Goal: Transaction & Acquisition: Subscribe to service/newsletter

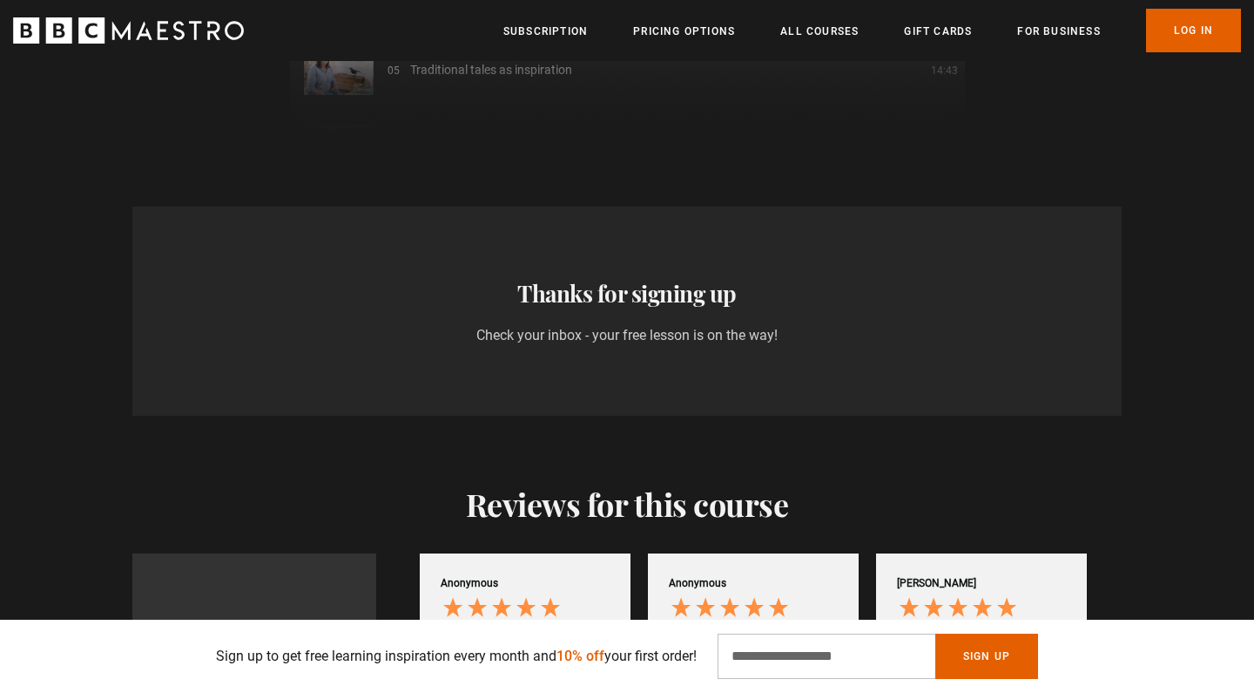
scroll to position [0, 2739]
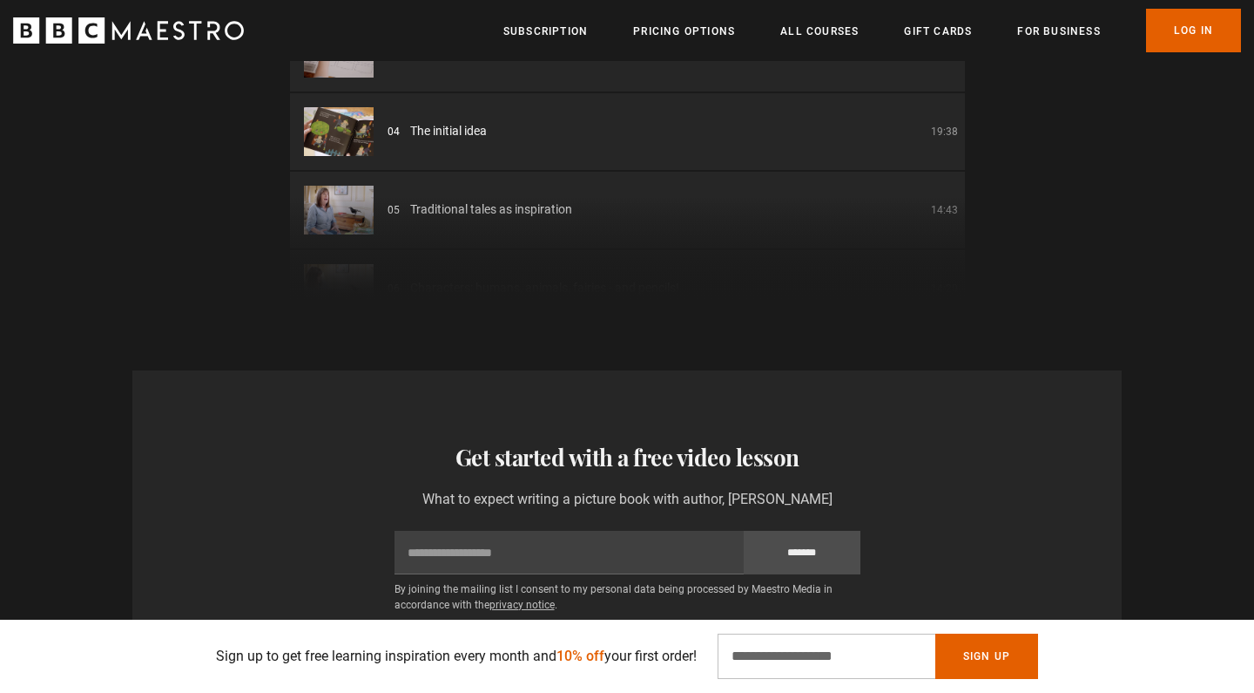
scroll to position [0, 685]
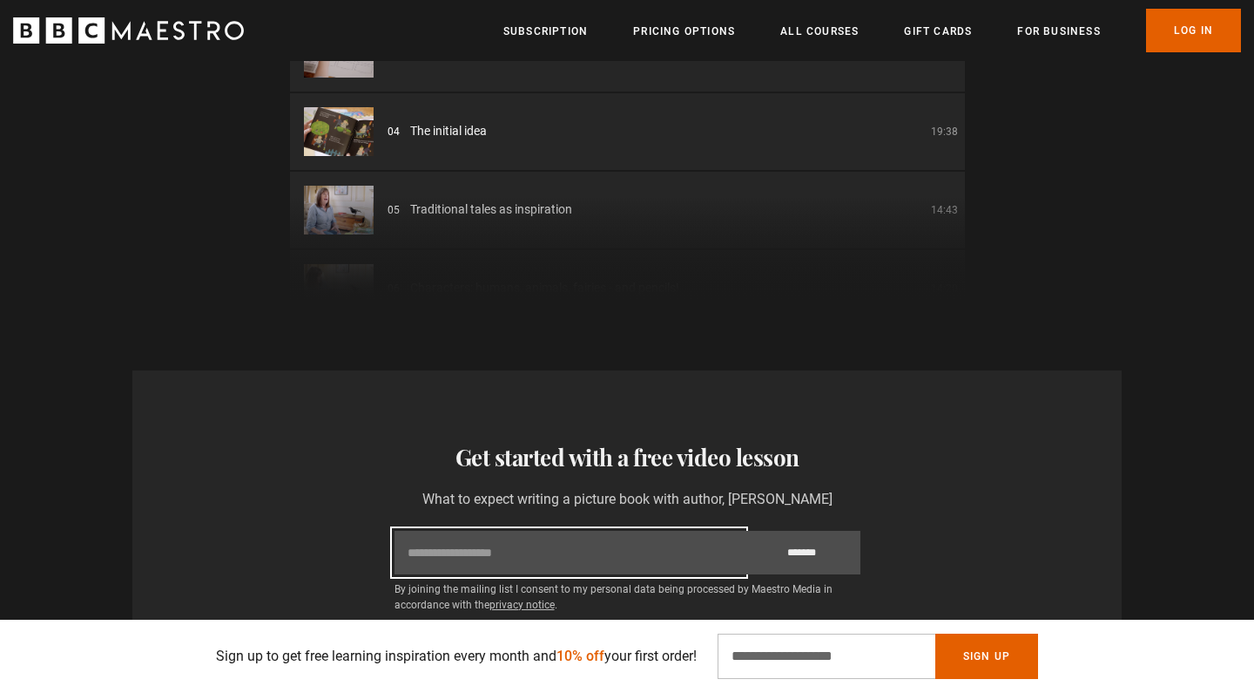
click at [474, 531] on input "Email" at bounding box center [569, 553] width 349 height 44
type input "**********"
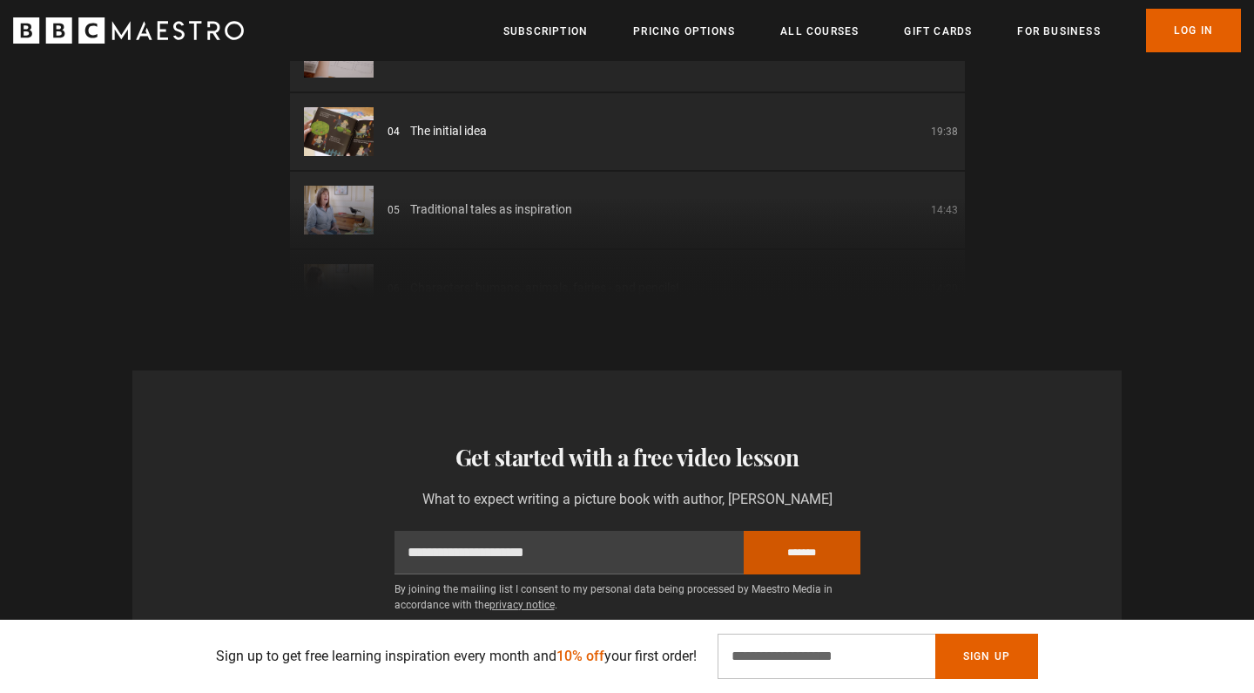
click at [830, 531] on input "*******" at bounding box center [802, 553] width 117 height 44
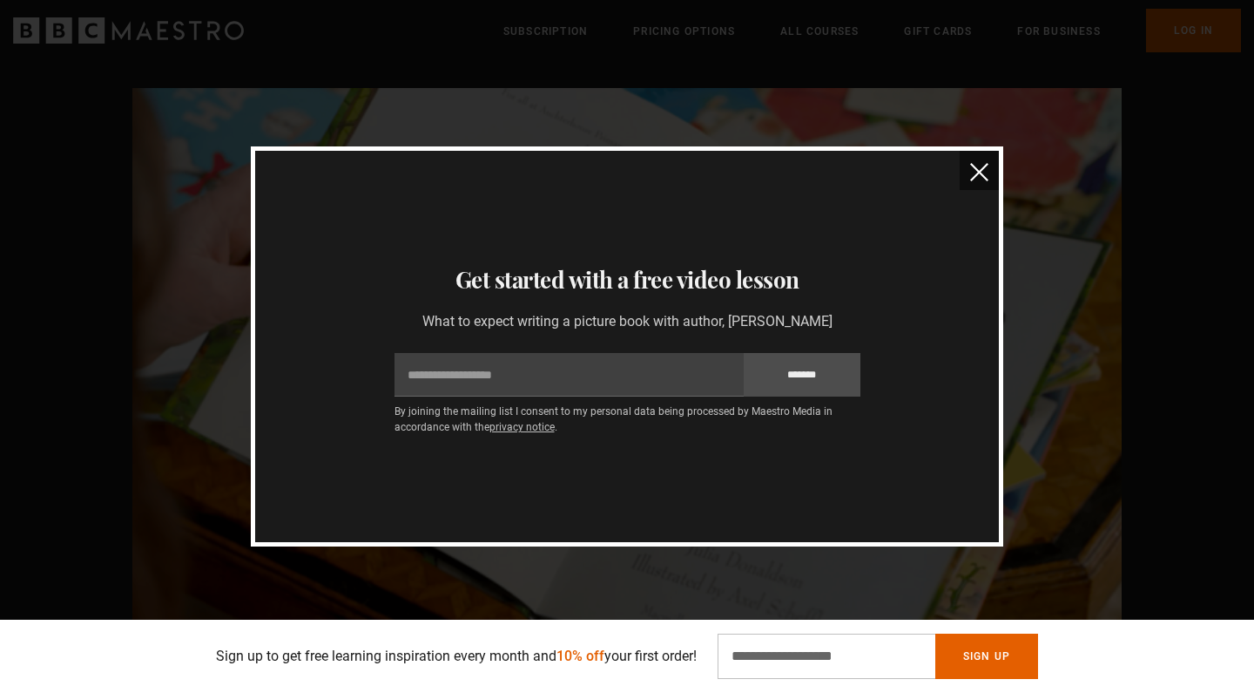
scroll to position [0, 1141]
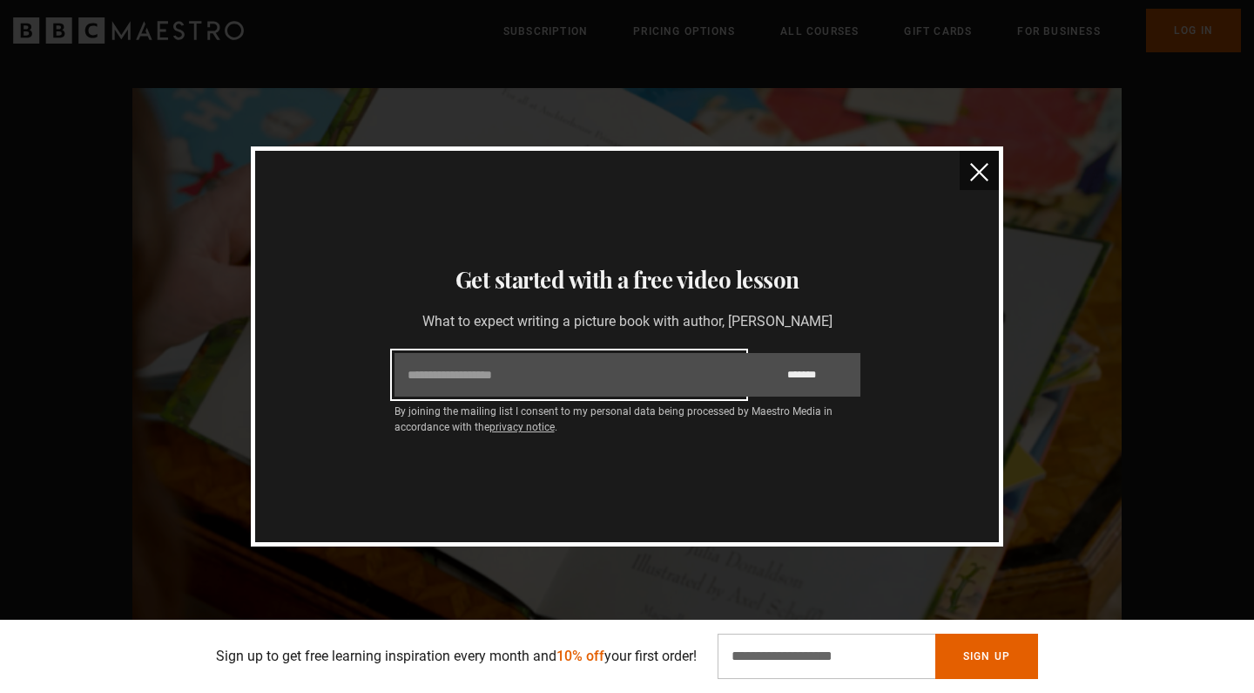
click at [661, 379] on input "Email" at bounding box center [569, 375] width 349 height 44
type input "**********"
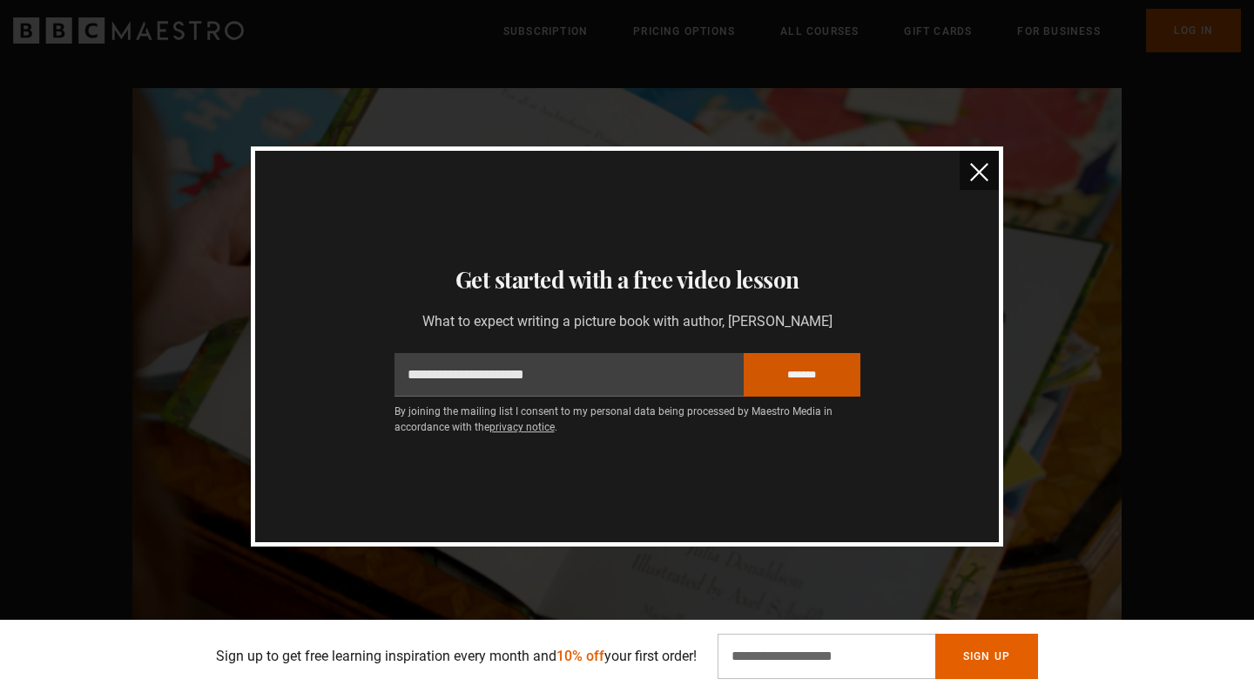
click at [816, 382] on input "*******" at bounding box center [802, 375] width 117 height 44
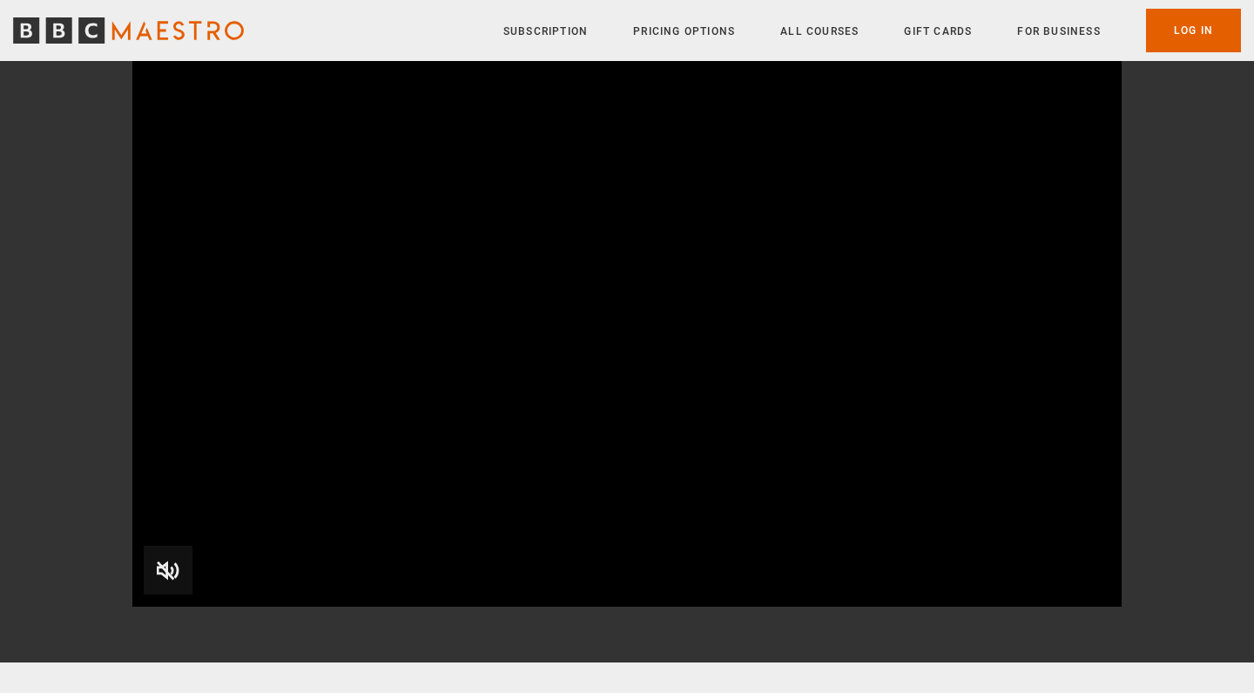
scroll to position [214, 0]
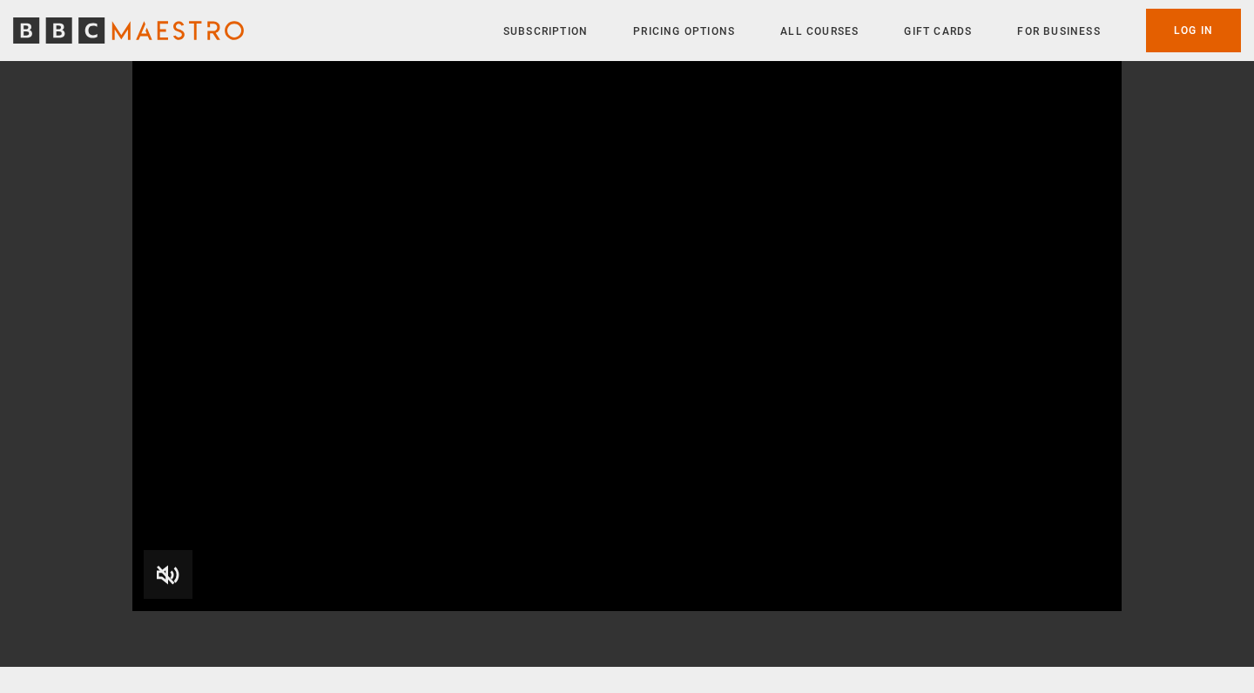
click at [161, 575] on span "Video Player" at bounding box center [168, 574] width 49 height 49
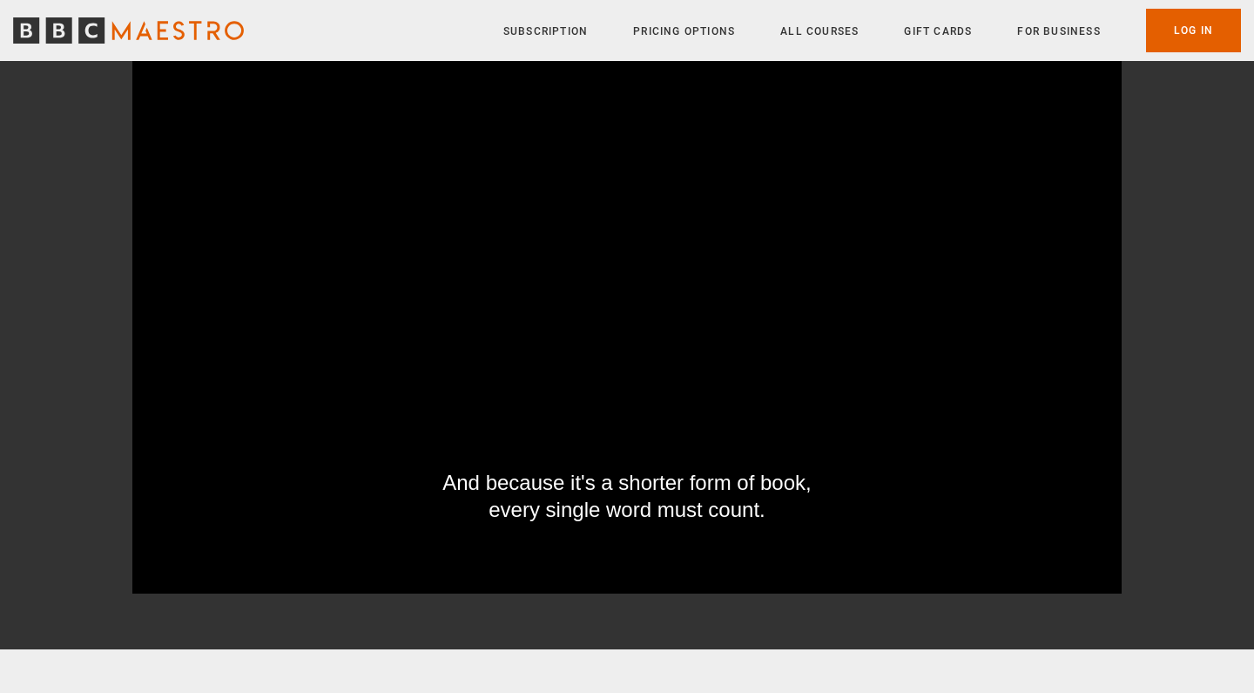
scroll to position [232, 0]
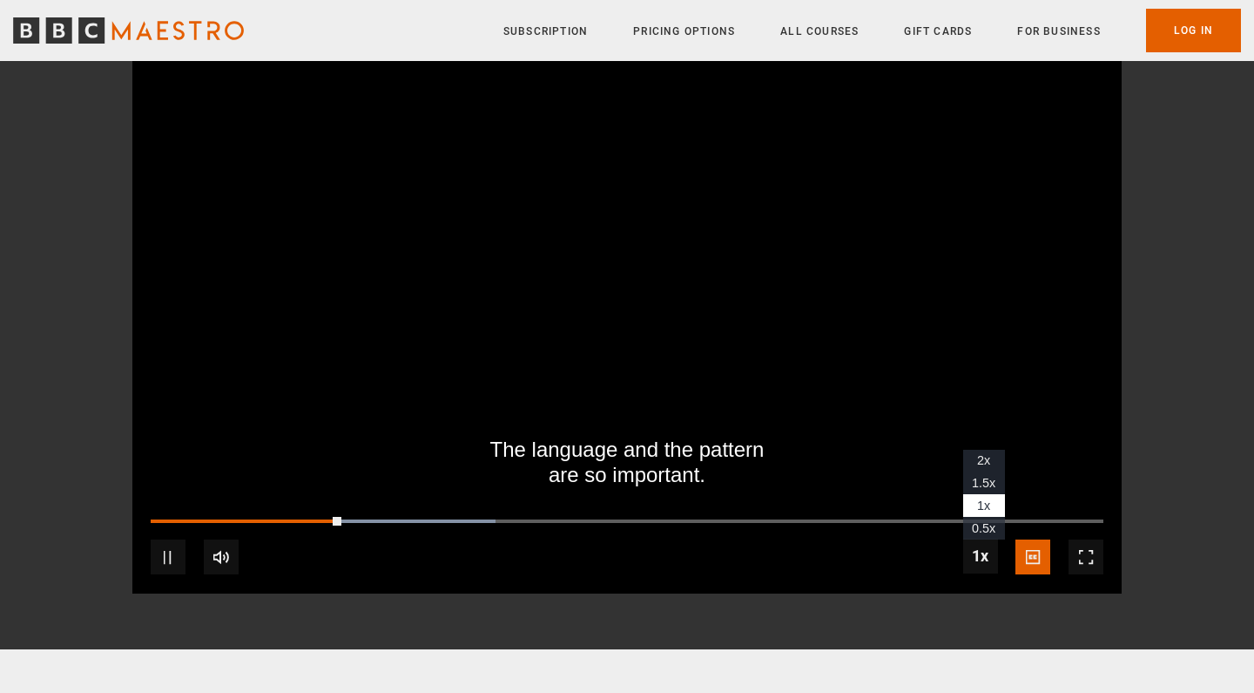
click at [979, 483] on span "1.5x" at bounding box center [984, 483] width 24 height 14
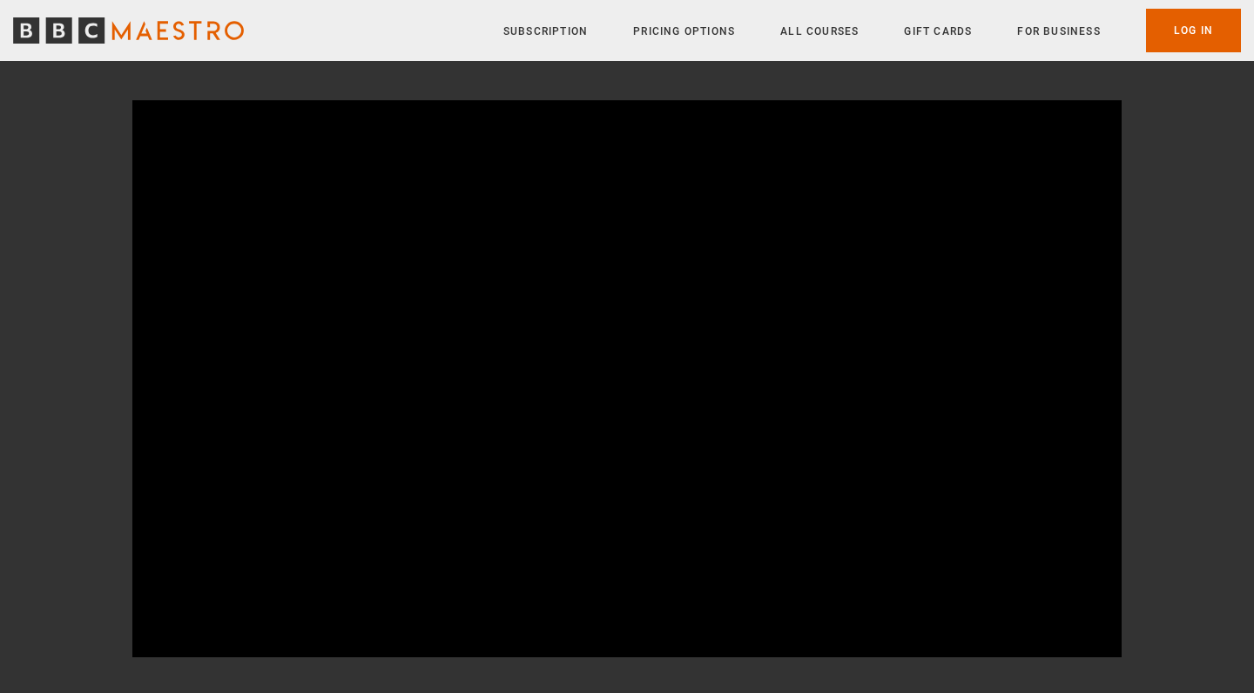
scroll to position [162, 0]
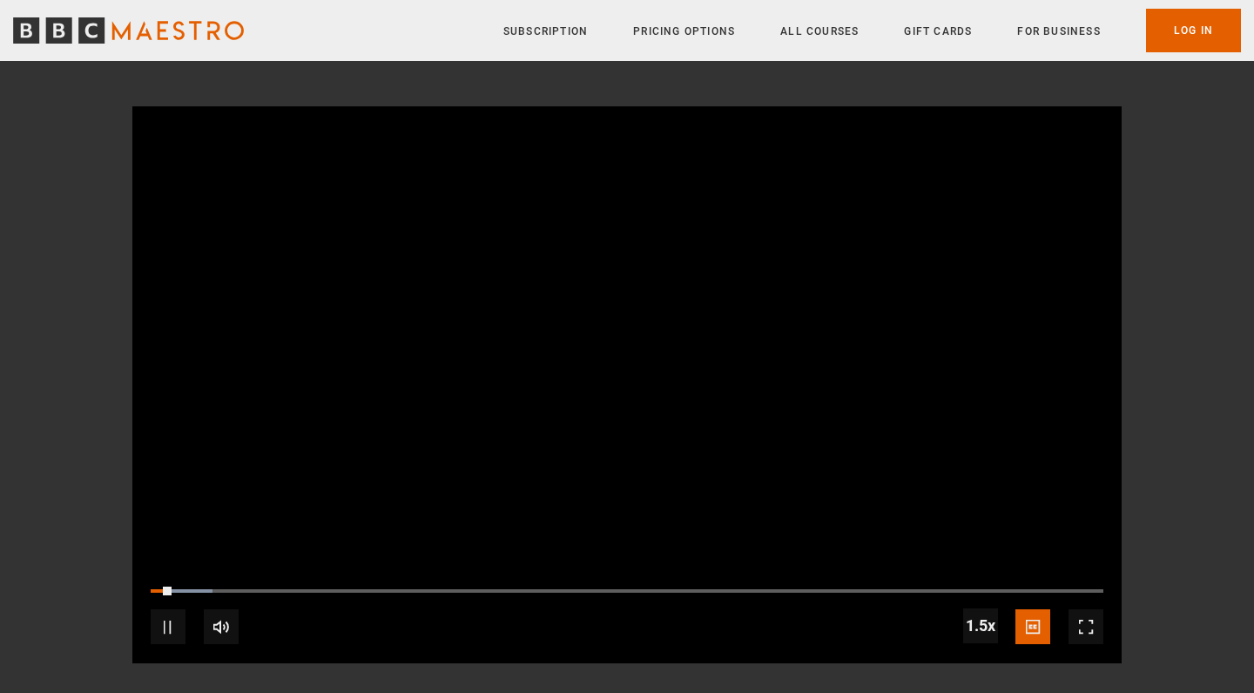
click at [172, 624] on span "Video Player" at bounding box center [168, 626] width 35 height 35
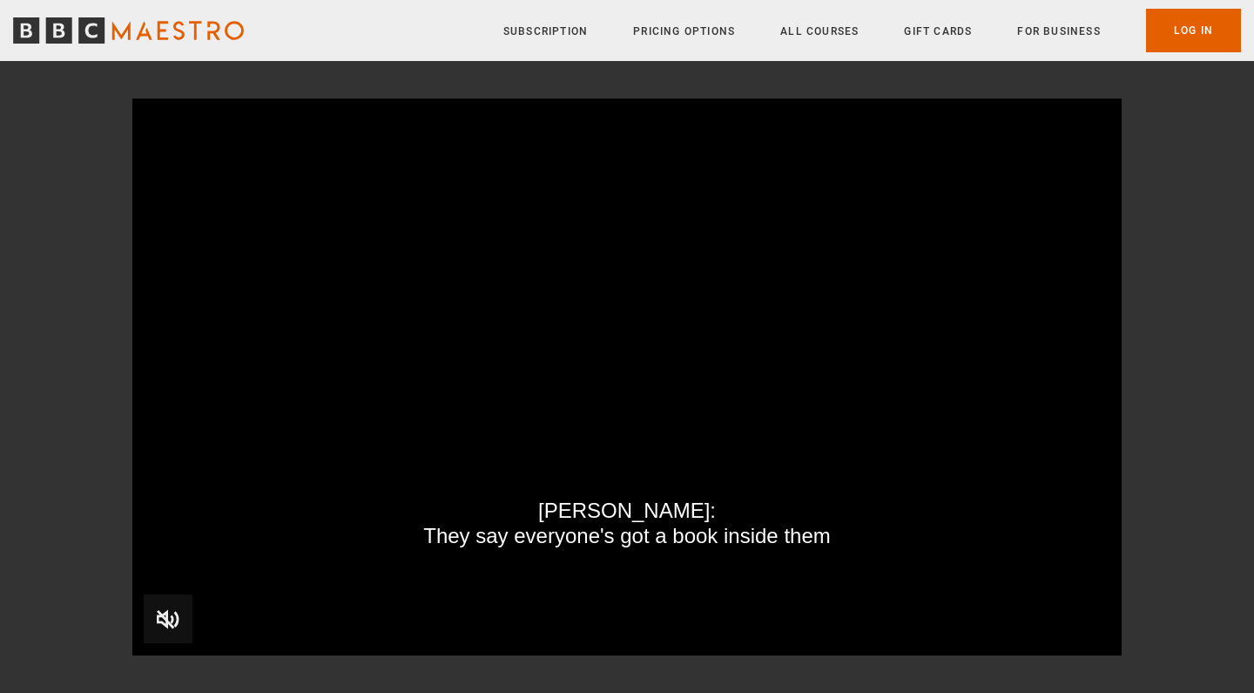
scroll to position [1976, 0]
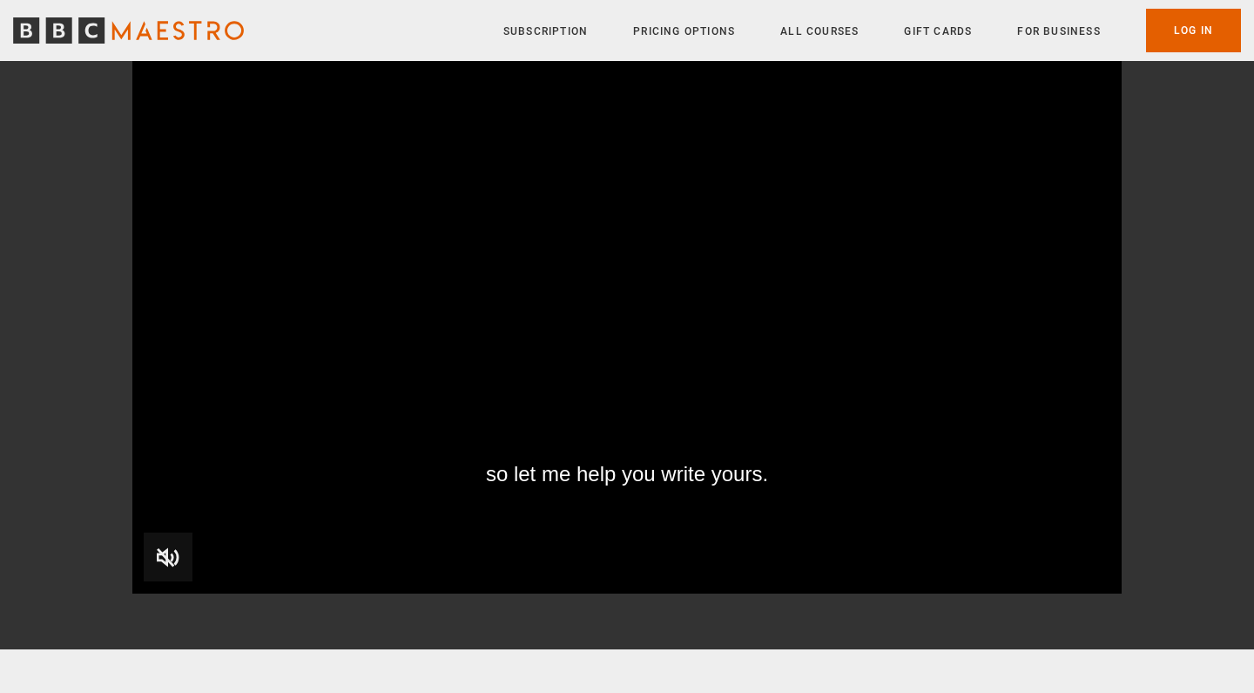
click at [172, 548] on span "Video Player" at bounding box center [168, 556] width 49 height 49
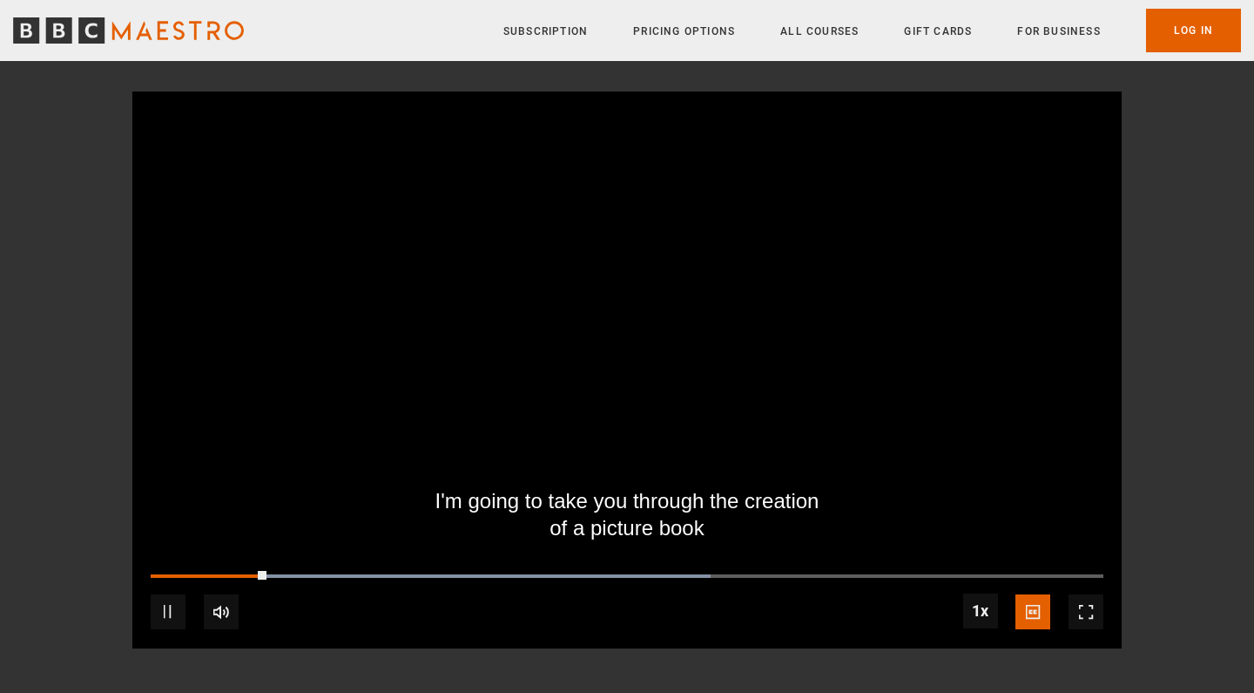
scroll to position [1923, 0]
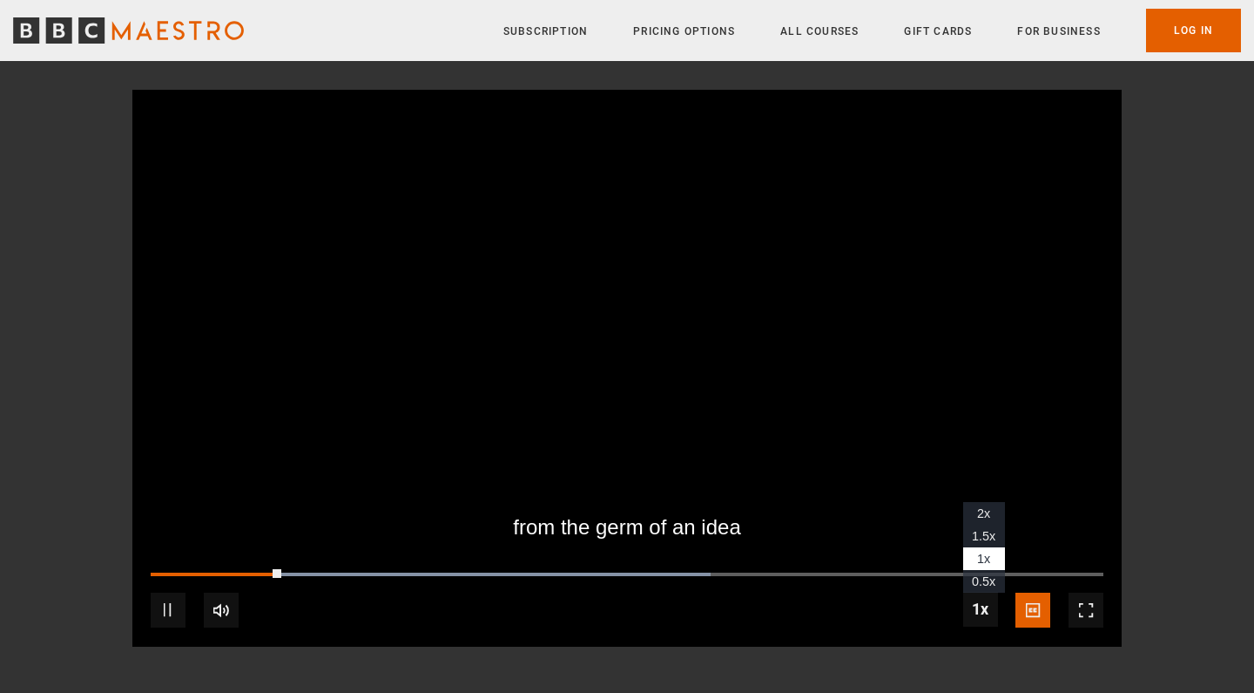
click at [984, 529] on span "1.5x" at bounding box center [984, 536] width 24 height 14
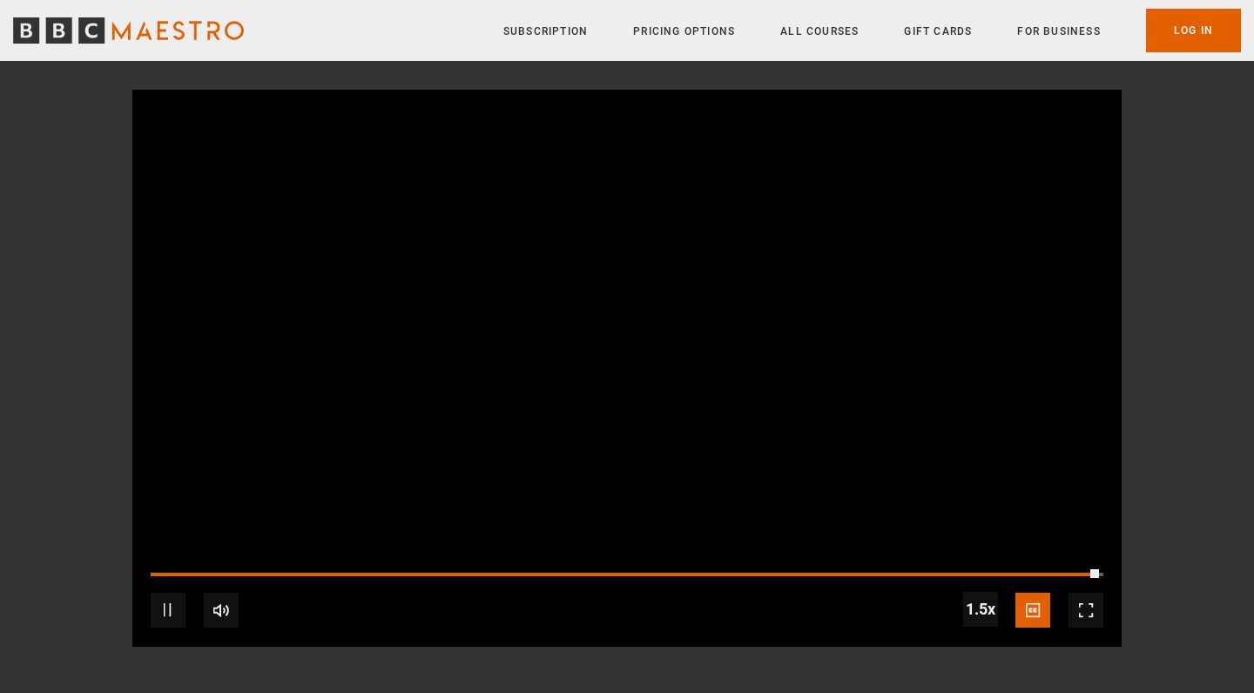
click at [171, 605] on span "Video Player" at bounding box center [168, 609] width 35 height 35
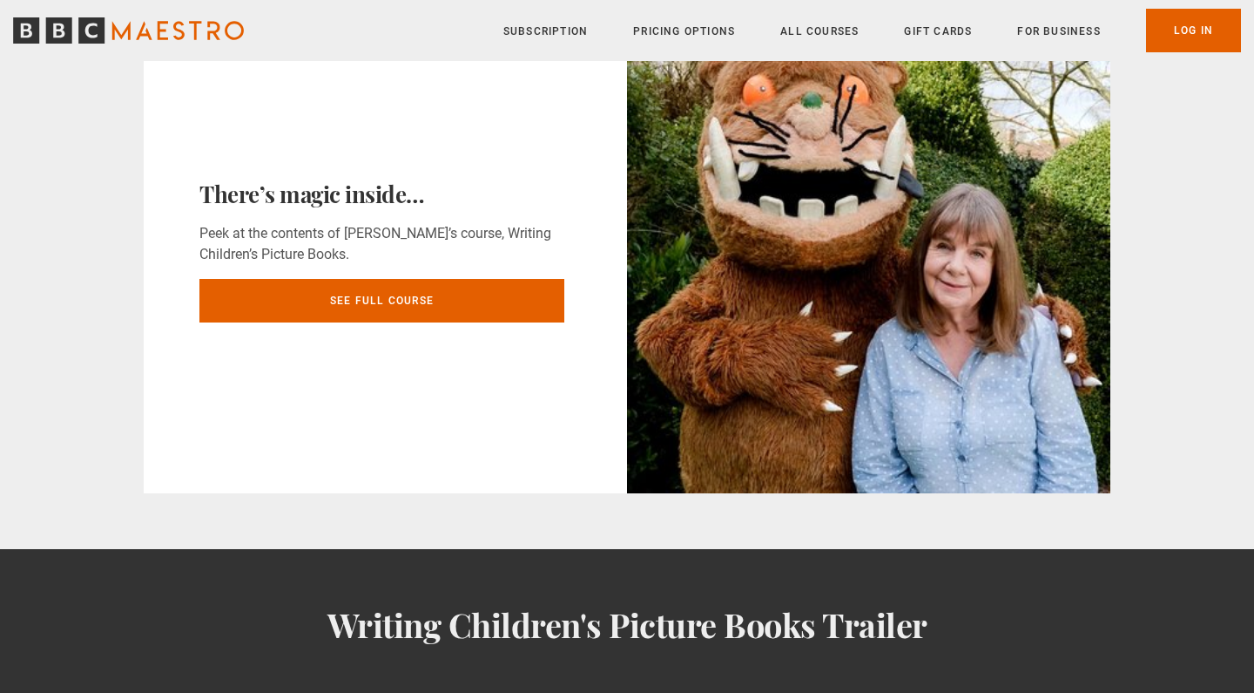
scroll to position [1303, 0]
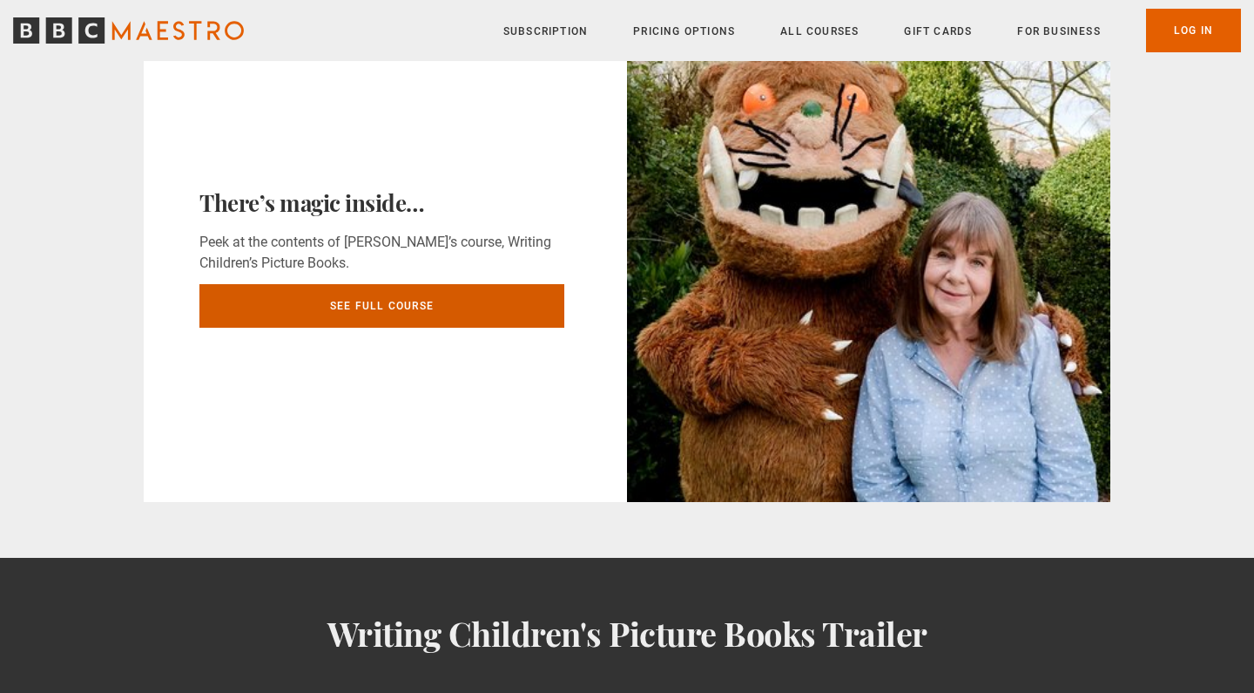
click at [259, 302] on link "See Full Course" at bounding box center [381, 306] width 365 height 44
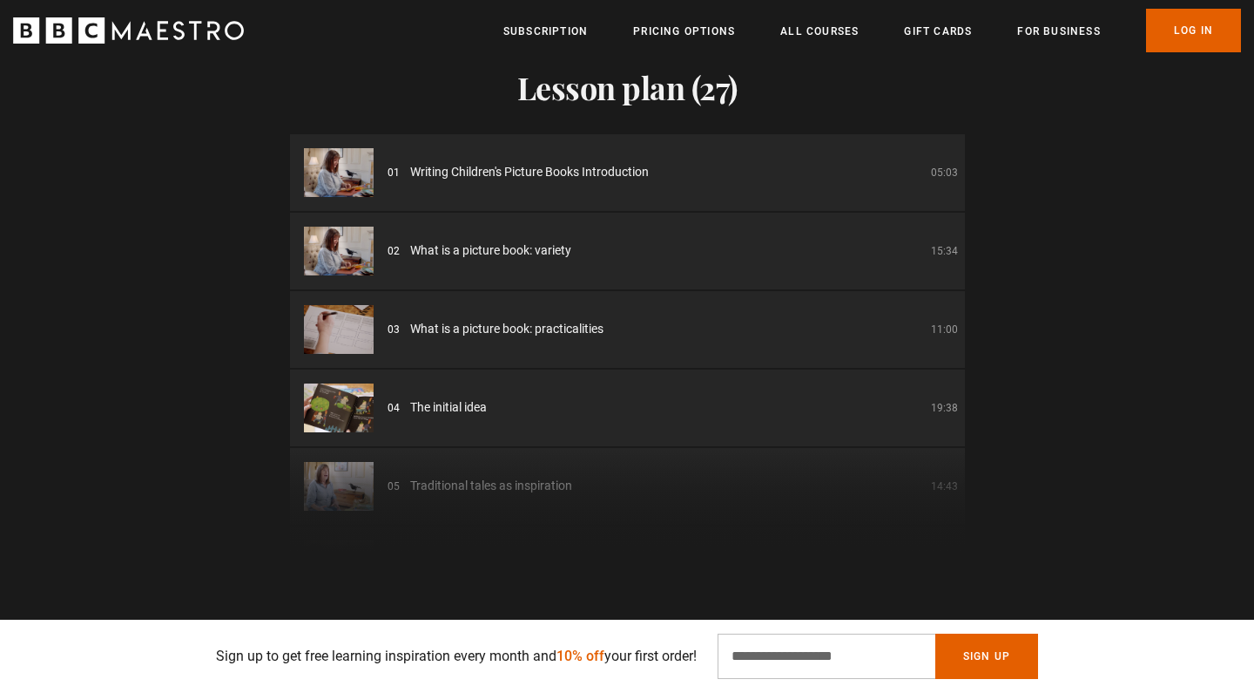
scroll to position [2411, 0]
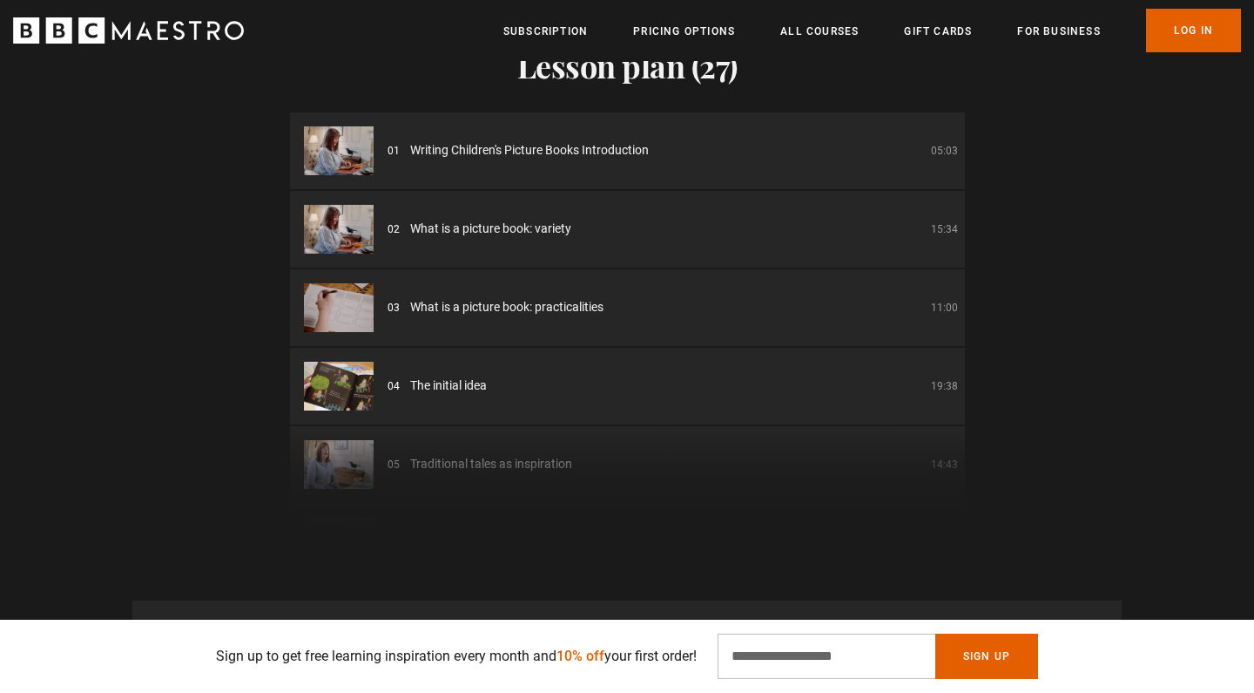
drag, startPoint x: 963, startPoint y: 146, endPoint x: 963, endPoint y: 189, distance: 42.7
drag, startPoint x: 959, startPoint y: 127, endPoint x: 959, endPoint y: 169, distance: 41.8
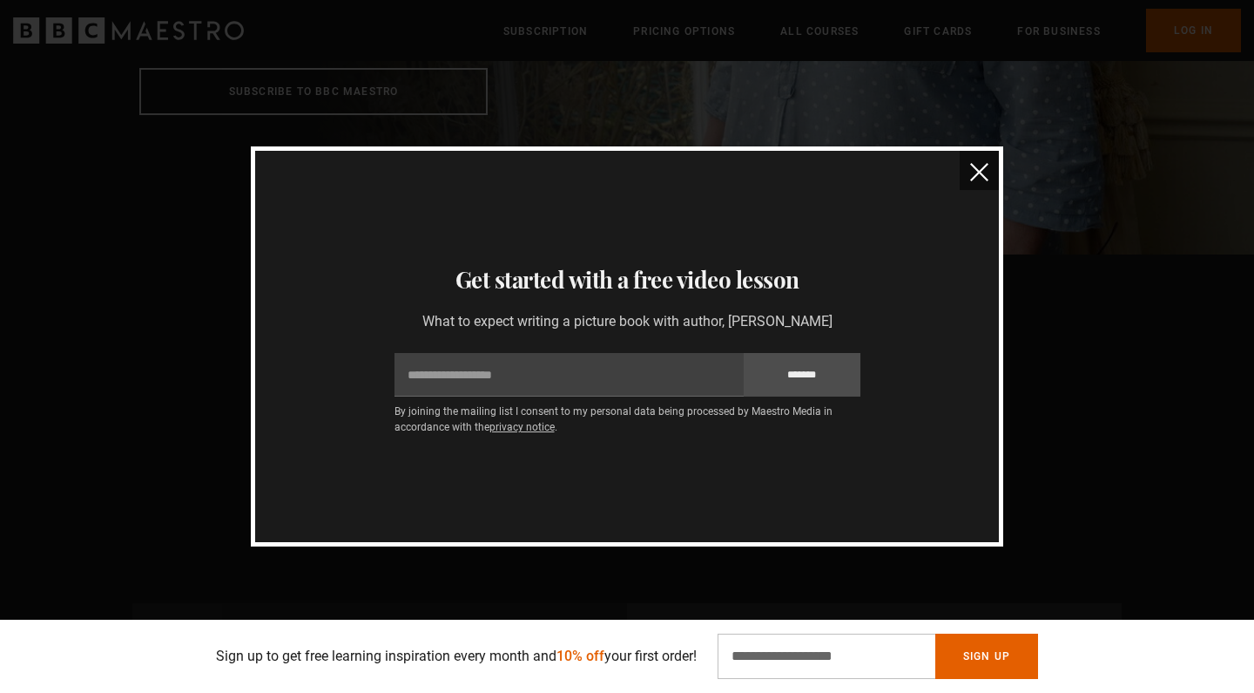
scroll to position [558, 0]
click at [974, 175] on img "close" at bounding box center [979, 172] width 18 height 18
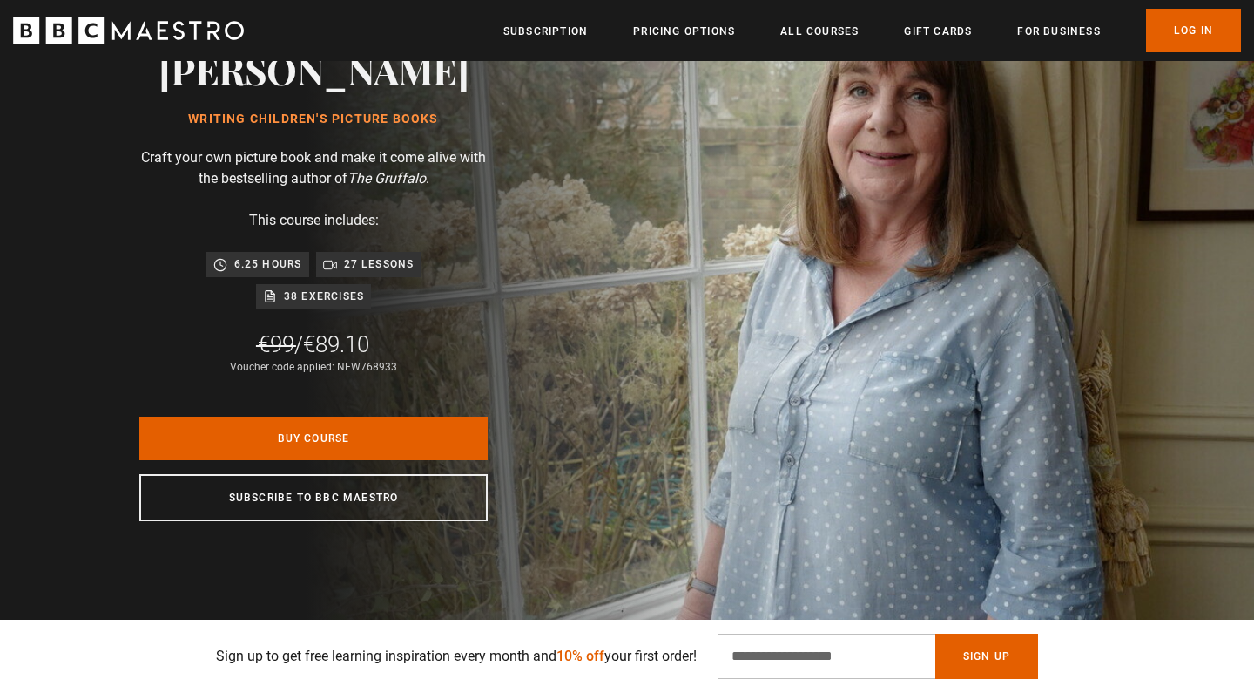
scroll to position [0, 1598]
click at [759, 660] on input "Email Address" at bounding box center [827, 655] width 218 height 45
type input "**********"
click at [992, 649] on button "Sign Up" at bounding box center [987, 655] width 103 height 45
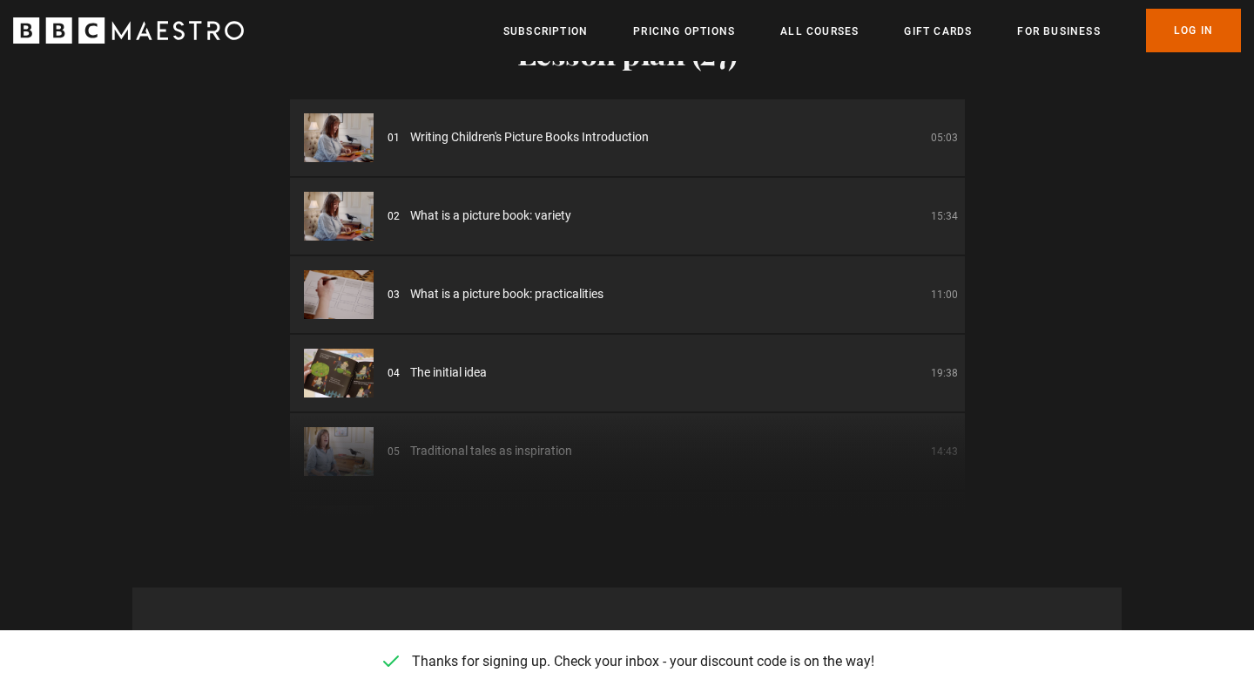
scroll to position [2427, 0]
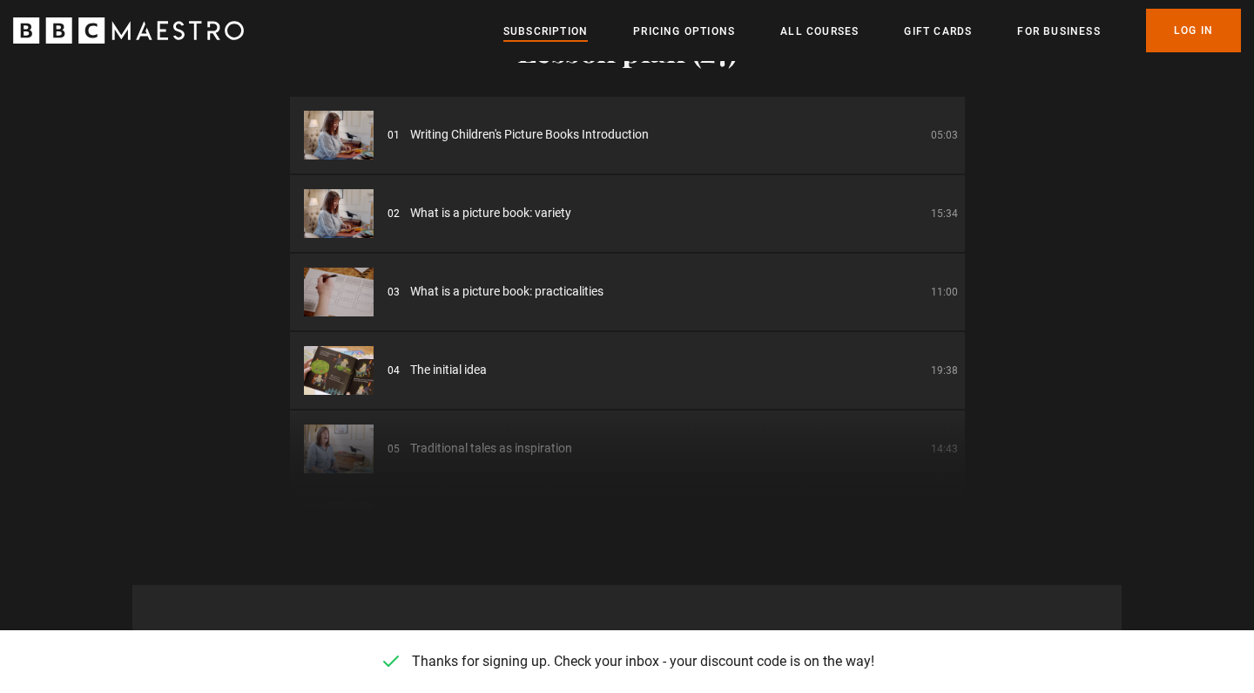
click at [558, 30] on link "Subscription" at bounding box center [546, 31] width 85 height 17
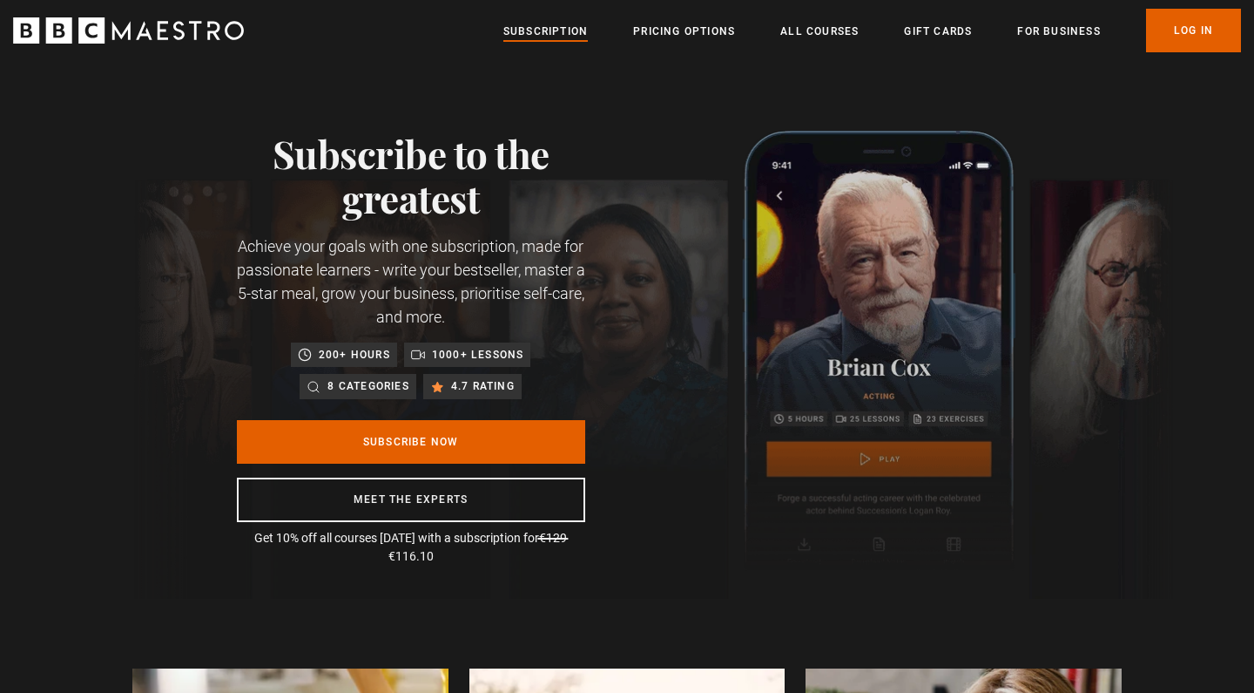
click at [543, 29] on link "Subscription" at bounding box center [546, 31] width 85 height 17
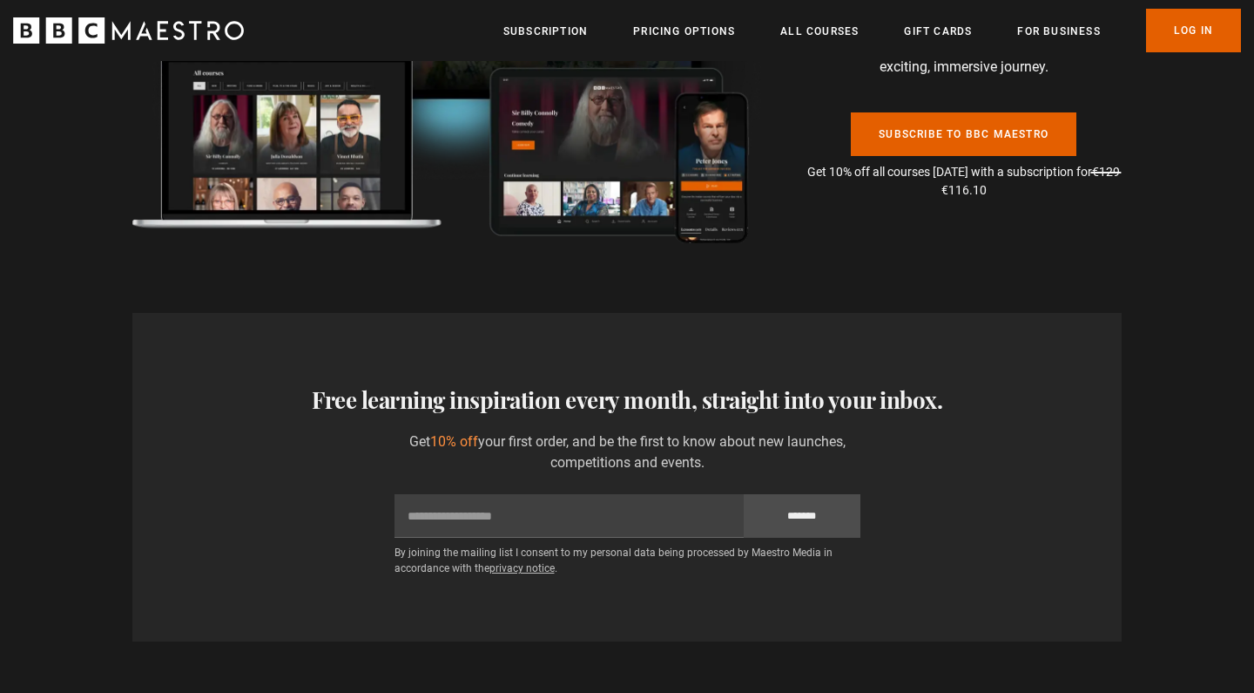
scroll to position [3968, 0]
